Goal: Task Accomplishment & Management: Manage account settings

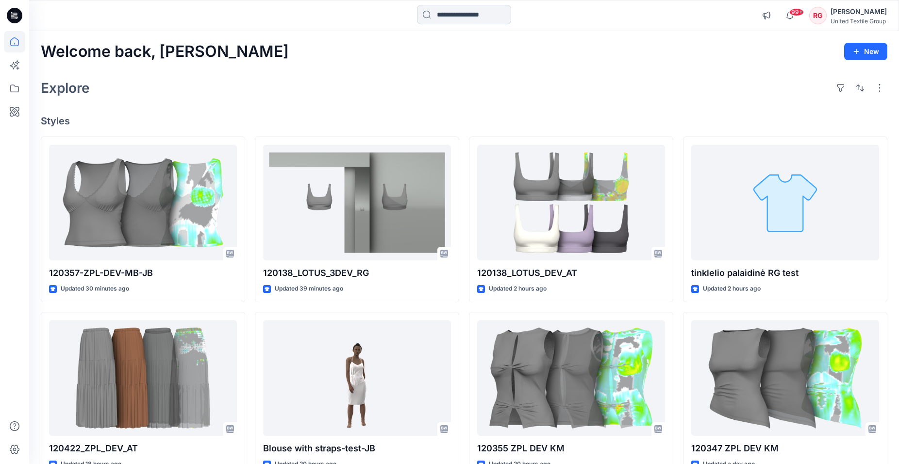
click at [475, 16] on input at bounding box center [464, 14] width 94 height 19
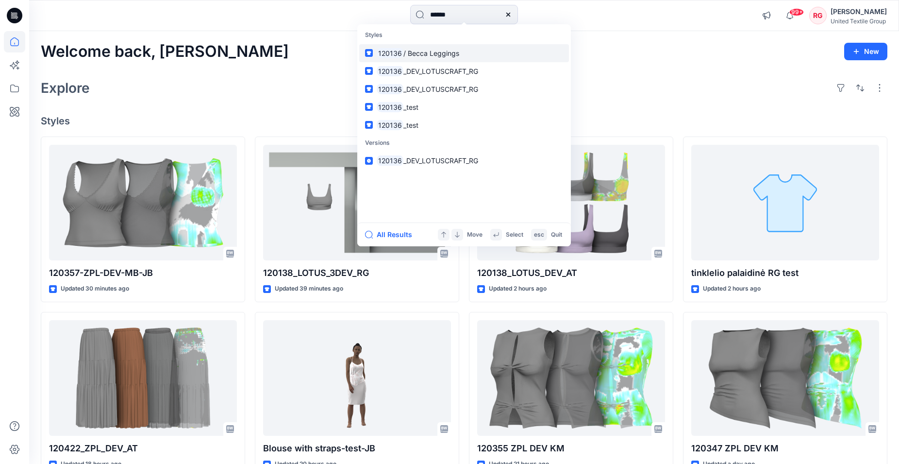
type input "******"
click at [421, 53] on span "/ Becca Leggings" at bounding box center [431, 53] width 56 height 8
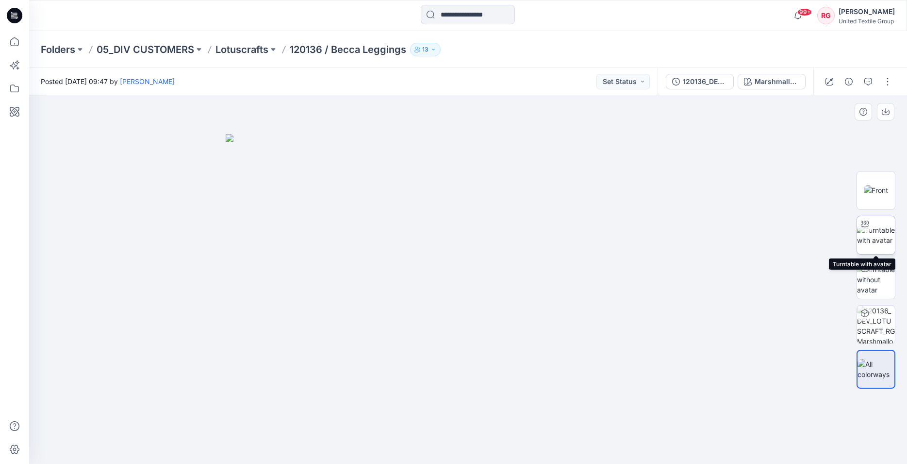
click at [872, 234] on img at bounding box center [876, 235] width 38 height 20
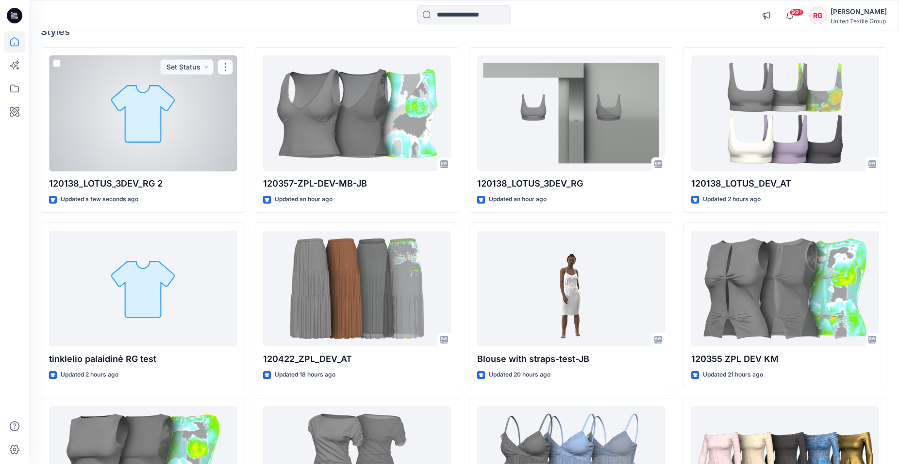
scroll to position [99, 0]
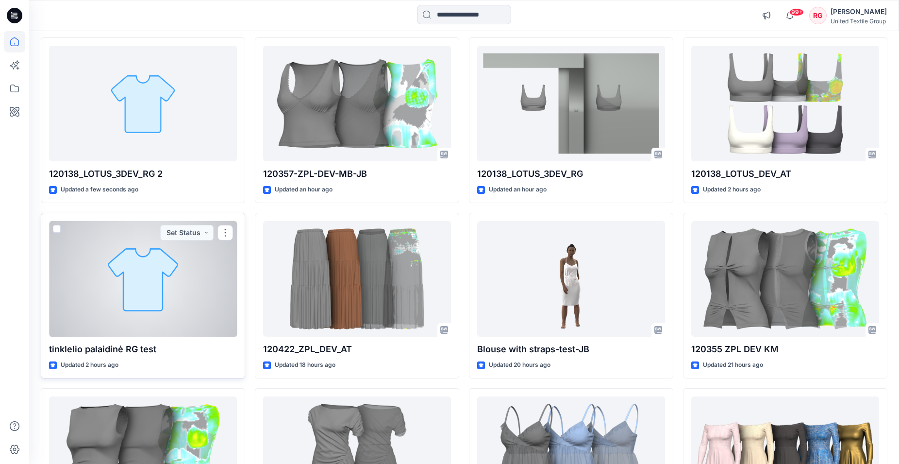
click at [161, 273] on div at bounding box center [143, 279] width 188 height 116
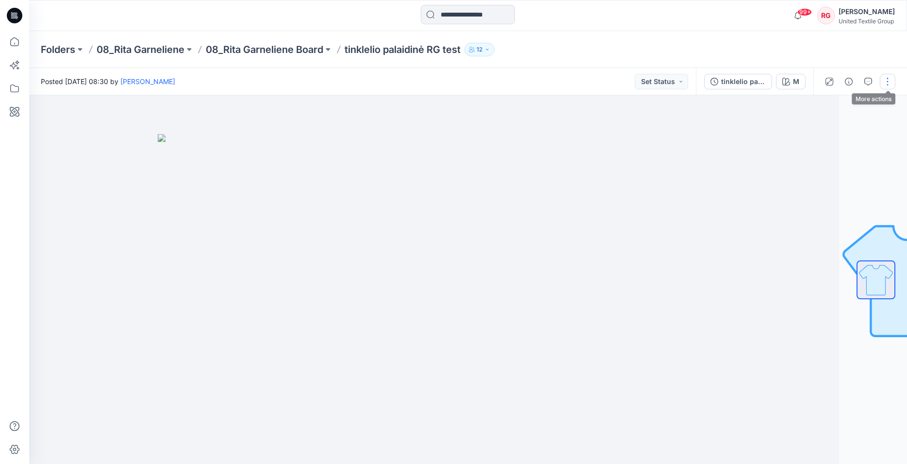
click at [888, 79] on button "button" at bounding box center [888, 82] width 16 height 16
click at [823, 131] on p "Edit" at bounding box center [826, 131] width 12 height 10
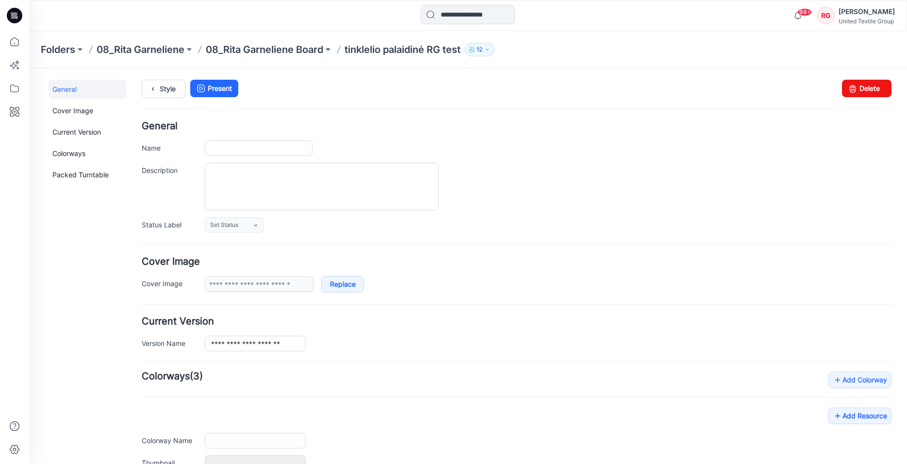
type input "**********"
type input "*"
type input "**********"
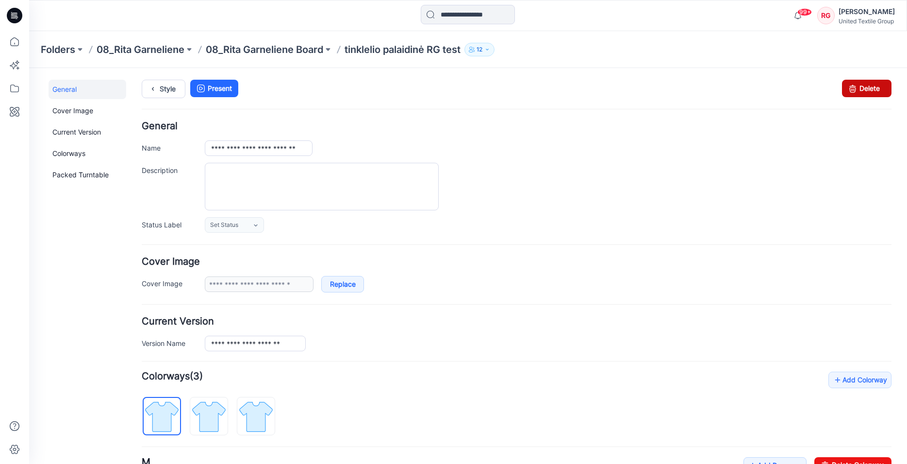
click at [860, 88] on link "Delete" at bounding box center [867, 88] width 50 height 17
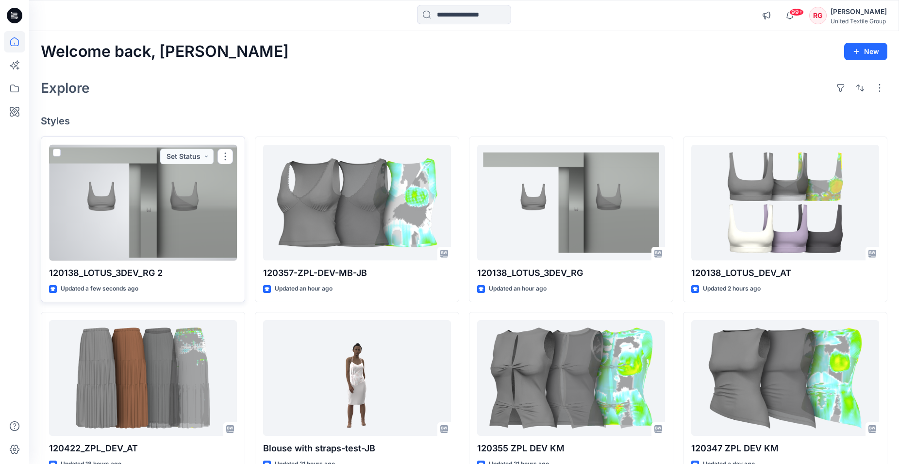
click at [159, 230] on div at bounding box center [143, 203] width 188 height 116
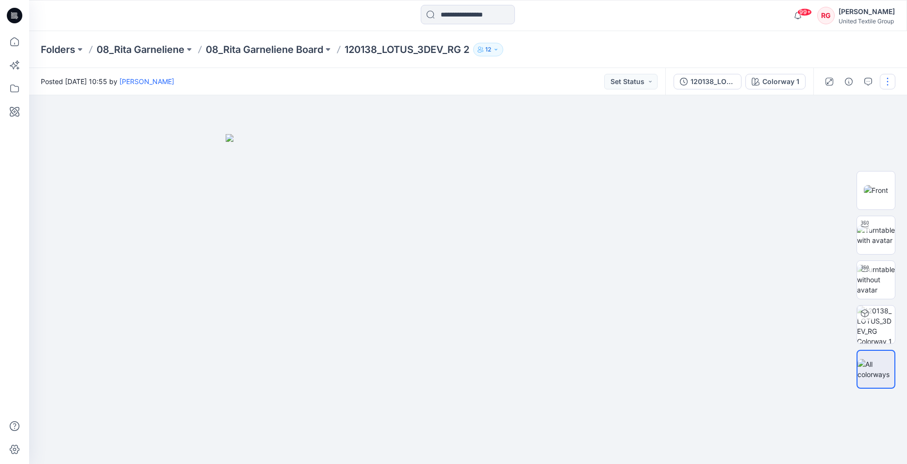
click at [887, 81] on button "button" at bounding box center [888, 82] width 16 height 16
click at [829, 131] on p "Edit" at bounding box center [826, 131] width 12 height 10
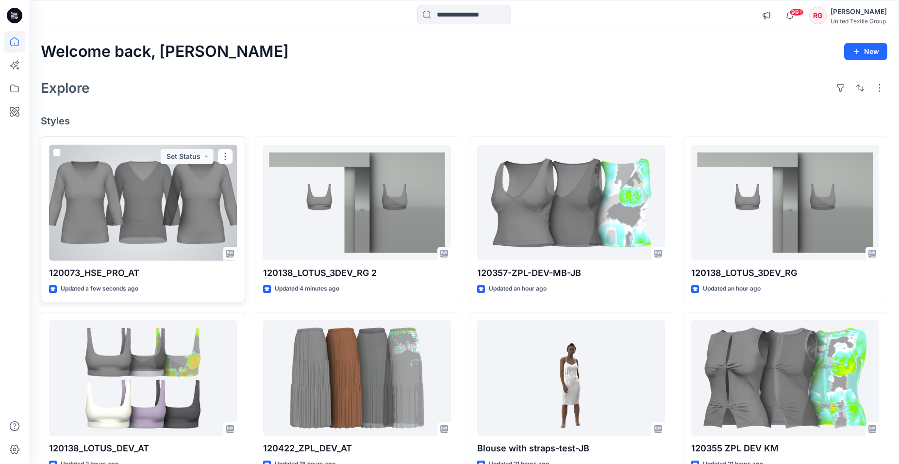
click at [118, 205] on div at bounding box center [143, 203] width 188 height 116
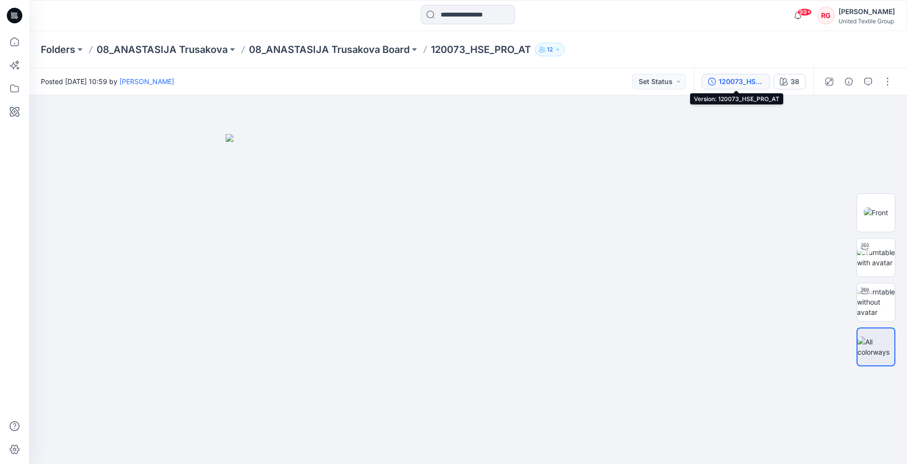
click at [737, 85] on div "120073_HSE_PRO_AT" at bounding box center [741, 81] width 45 height 11
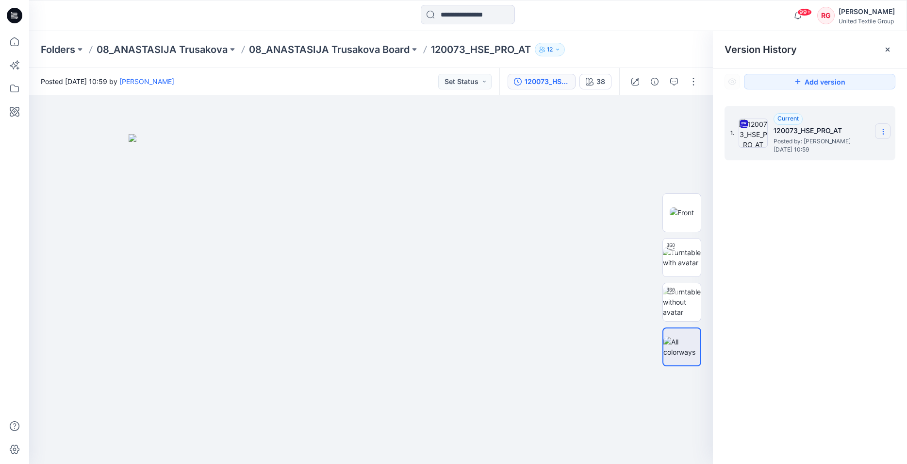
click at [886, 129] on icon at bounding box center [884, 132] width 8 height 8
click at [856, 150] on span "Download Source BW File" at bounding box center [834, 151] width 81 height 12
click at [675, 10] on div at bounding box center [468, 15] width 439 height 21
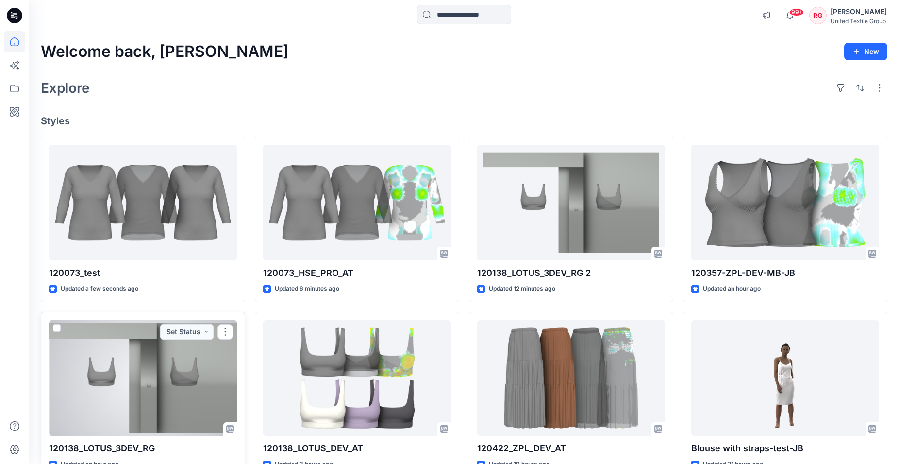
click at [140, 367] on div at bounding box center [143, 378] width 188 height 116
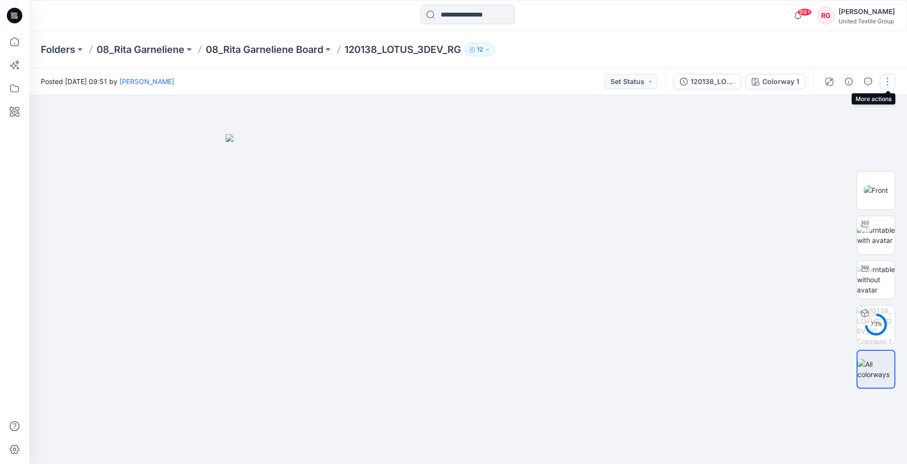
click at [887, 83] on button "button" at bounding box center [888, 82] width 16 height 16
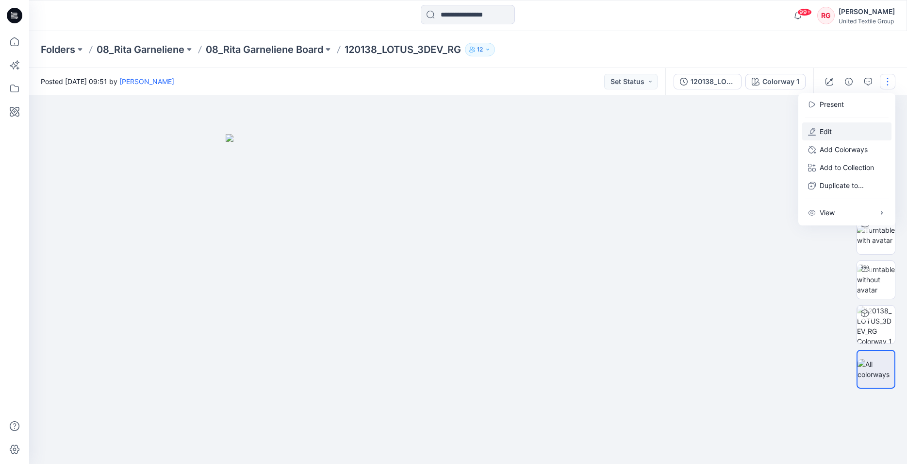
click at [842, 130] on button "Edit" at bounding box center [847, 131] width 89 height 18
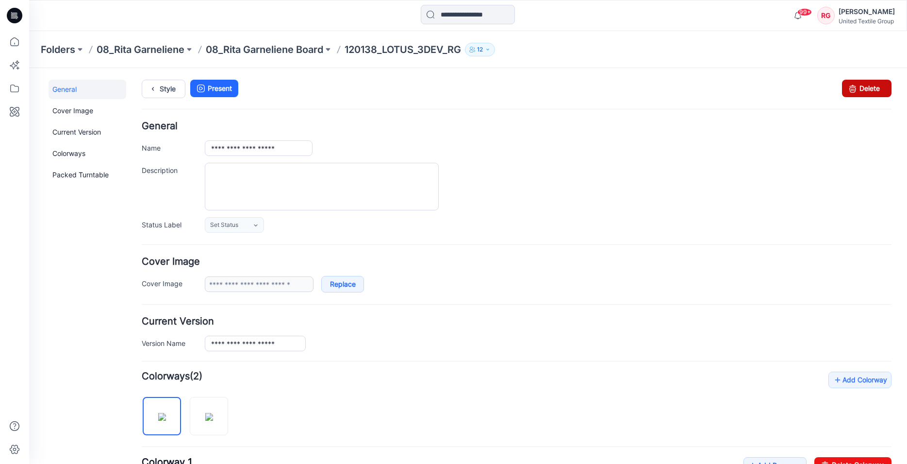
click at [862, 89] on link "Delete" at bounding box center [867, 88] width 50 height 17
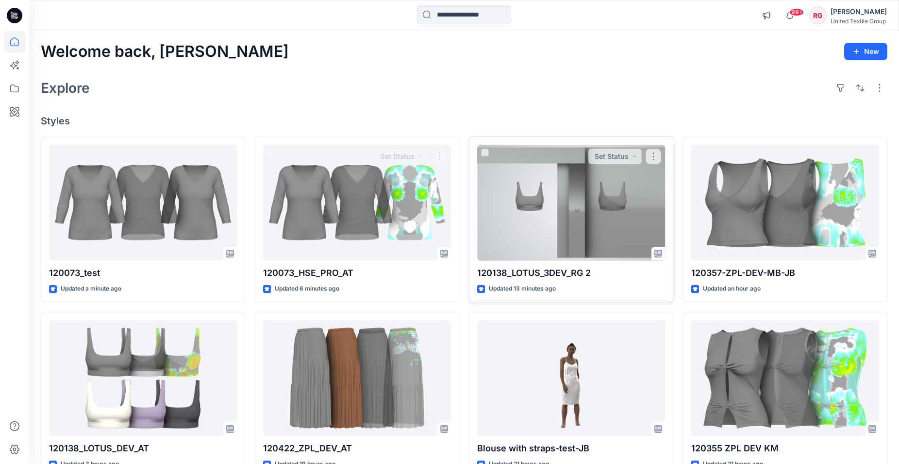
click at [536, 195] on div at bounding box center [571, 203] width 188 height 116
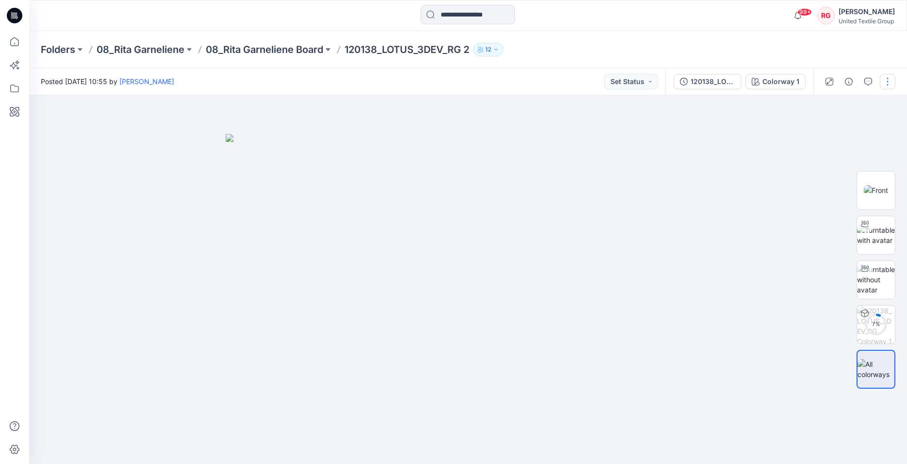
click at [889, 82] on button "button" at bounding box center [888, 82] width 16 height 16
click at [837, 131] on button "Edit" at bounding box center [847, 131] width 89 height 18
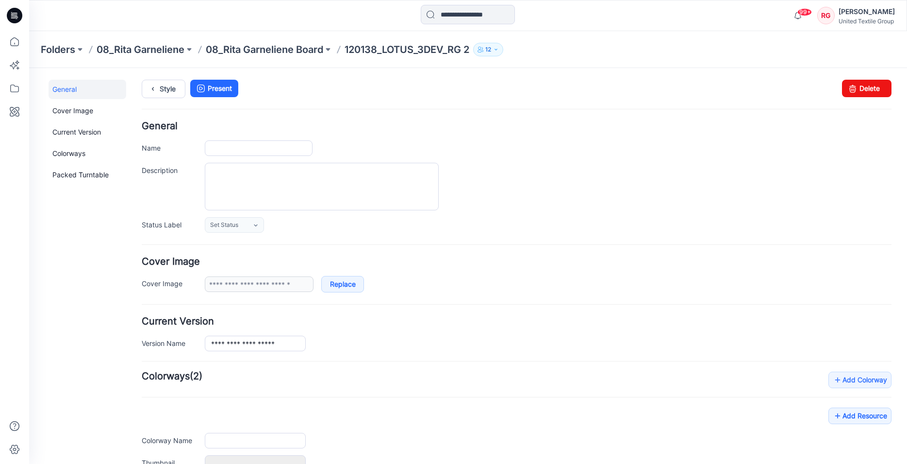
type input "**********"
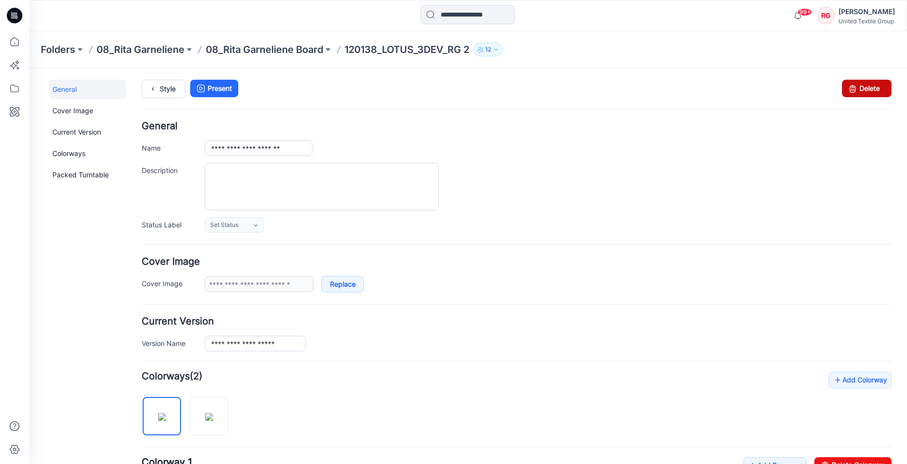
click at [861, 86] on link "Delete" at bounding box center [867, 88] width 50 height 17
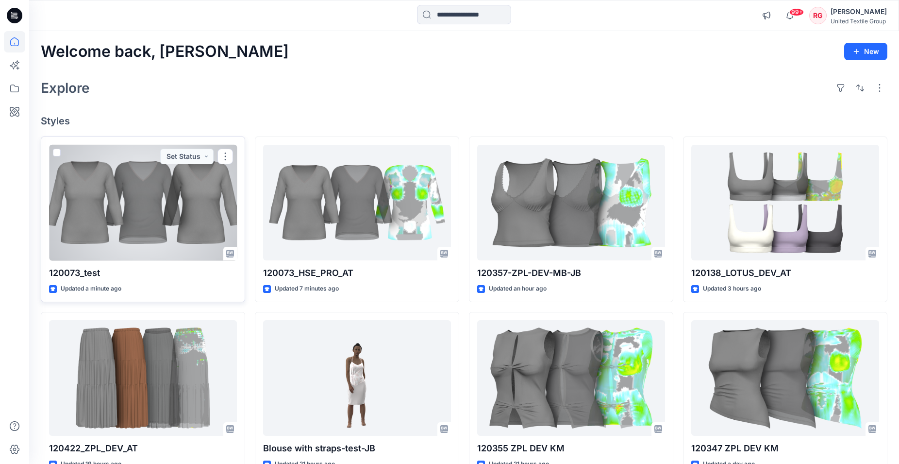
click at [179, 205] on div at bounding box center [143, 203] width 188 height 116
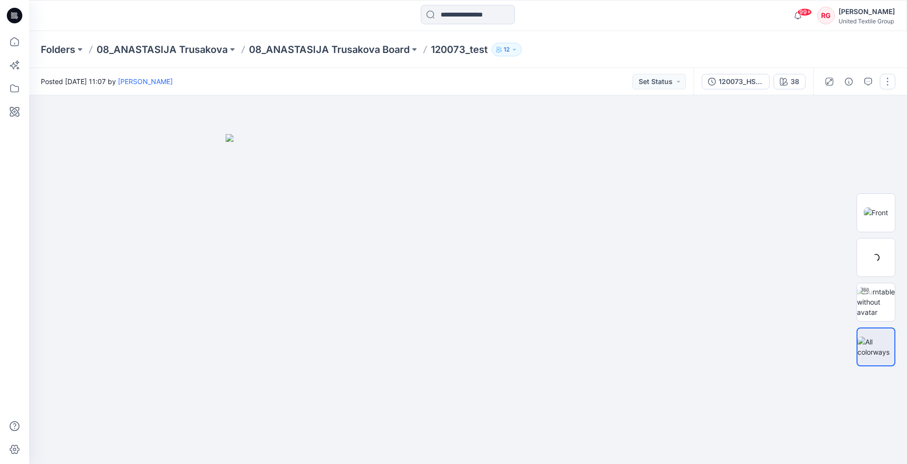
click at [887, 84] on button "button" at bounding box center [888, 82] width 16 height 16
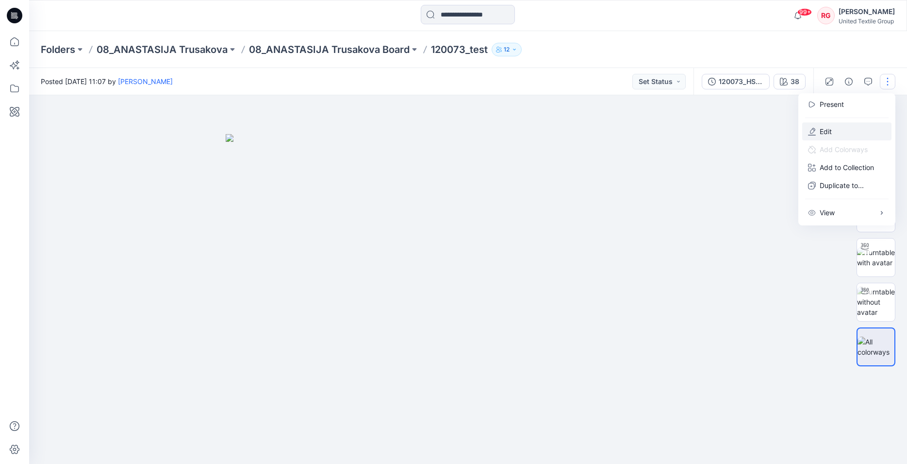
click at [825, 131] on p "Edit" at bounding box center [826, 131] width 12 height 10
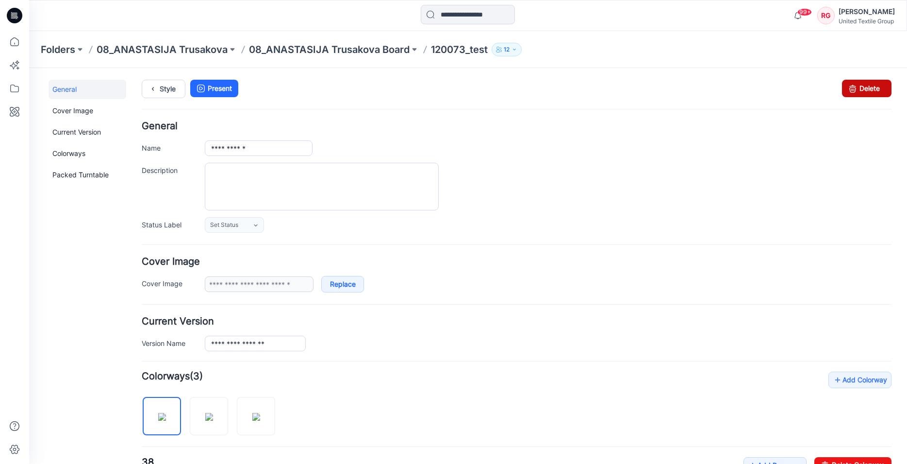
click at [862, 90] on link "Delete" at bounding box center [867, 88] width 50 height 17
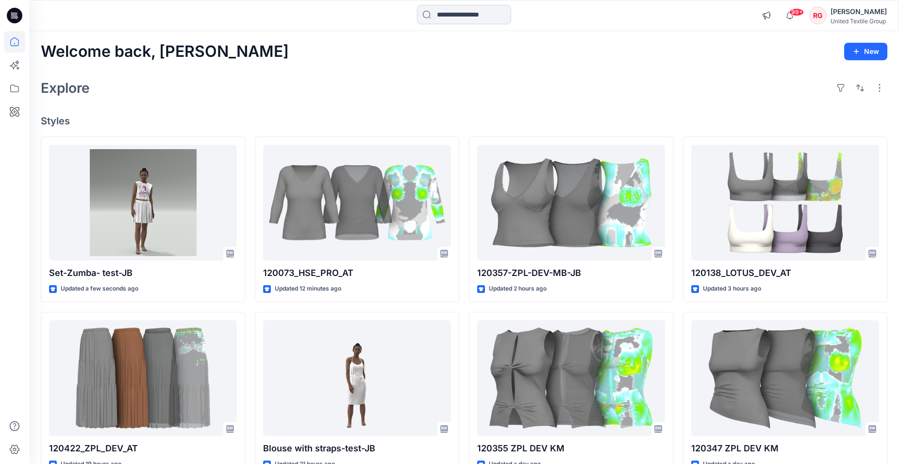
click at [449, 12] on input at bounding box center [464, 14] width 94 height 19
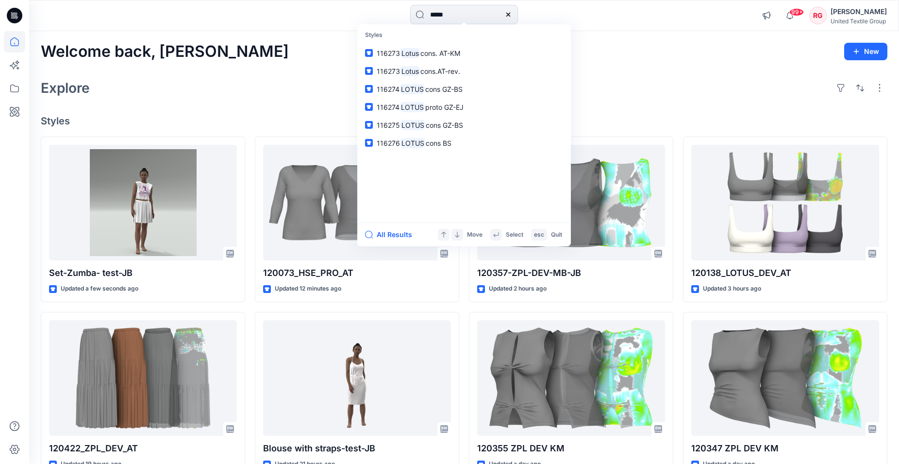
type input "*****"
click at [633, 48] on div "Welcome back, Rita New" at bounding box center [464, 52] width 847 height 18
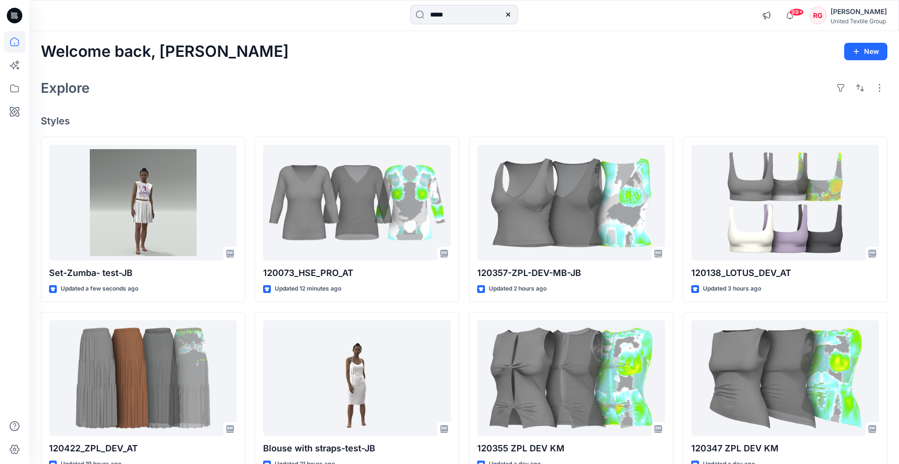
click at [512, 14] on icon at bounding box center [508, 15] width 8 height 8
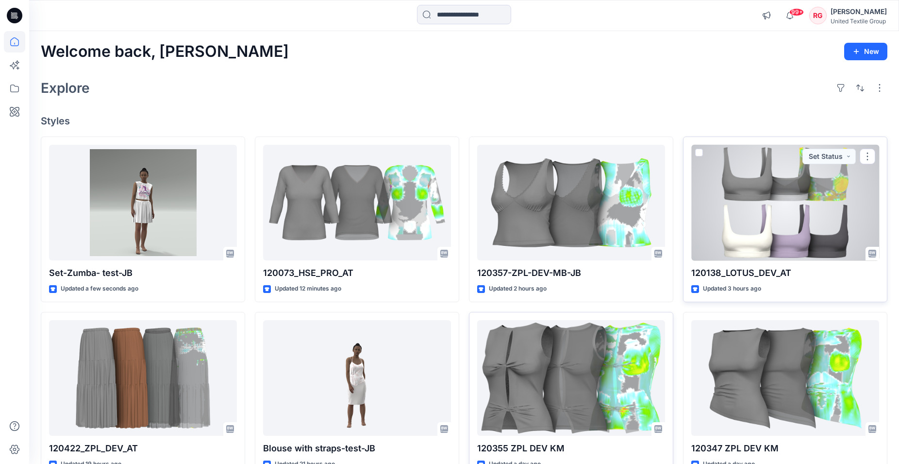
click at [776, 224] on div at bounding box center [785, 203] width 188 height 116
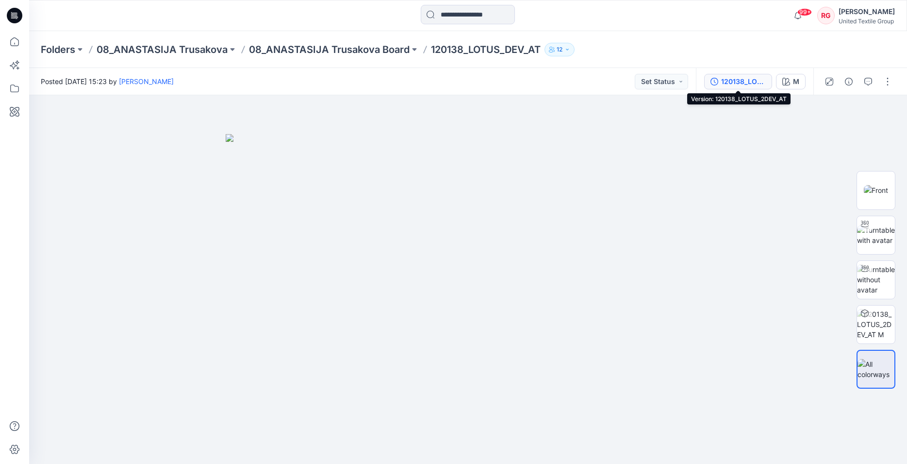
click at [751, 81] on div "120138_LOTUS_2DEV_AT" at bounding box center [743, 81] width 45 height 11
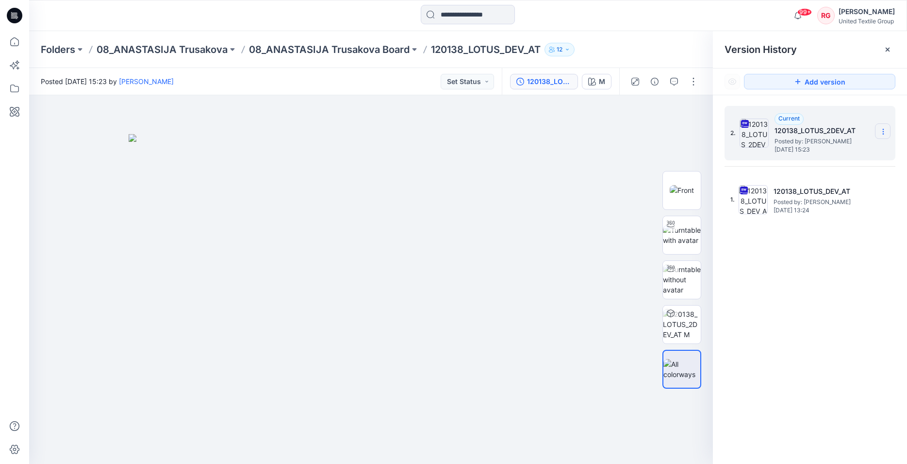
click at [884, 132] on icon at bounding box center [883, 132] width 0 height 0
click at [852, 150] on span "Download Source BW File" at bounding box center [834, 151] width 81 height 12
